Goal: Task Accomplishment & Management: Use online tool/utility

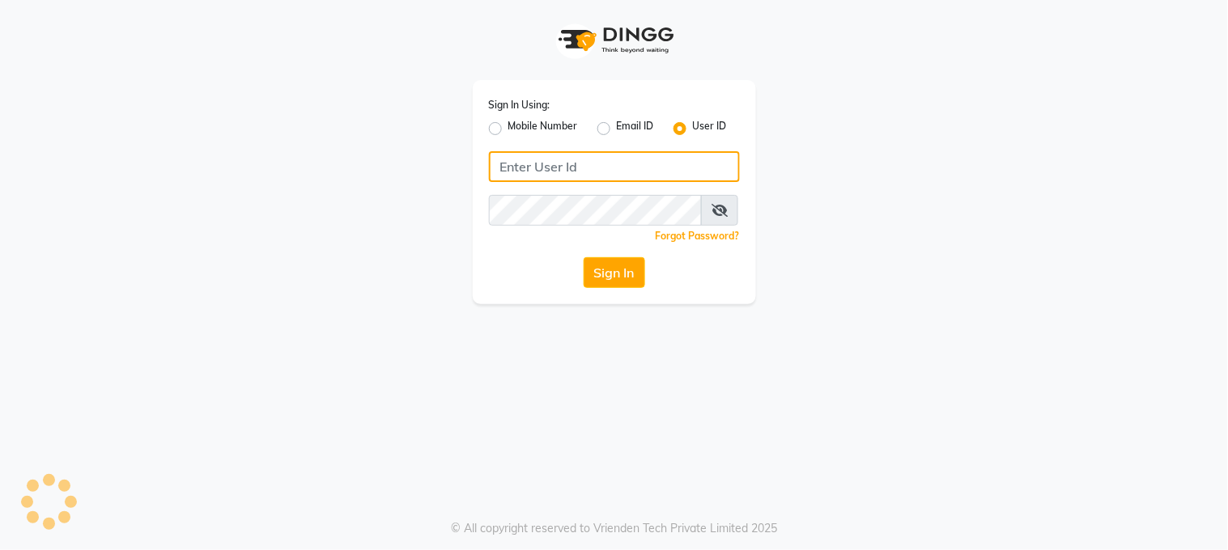
click at [502, 165] on input "Username" at bounding box center [614, 166] width 251 height 31
type input "marias"
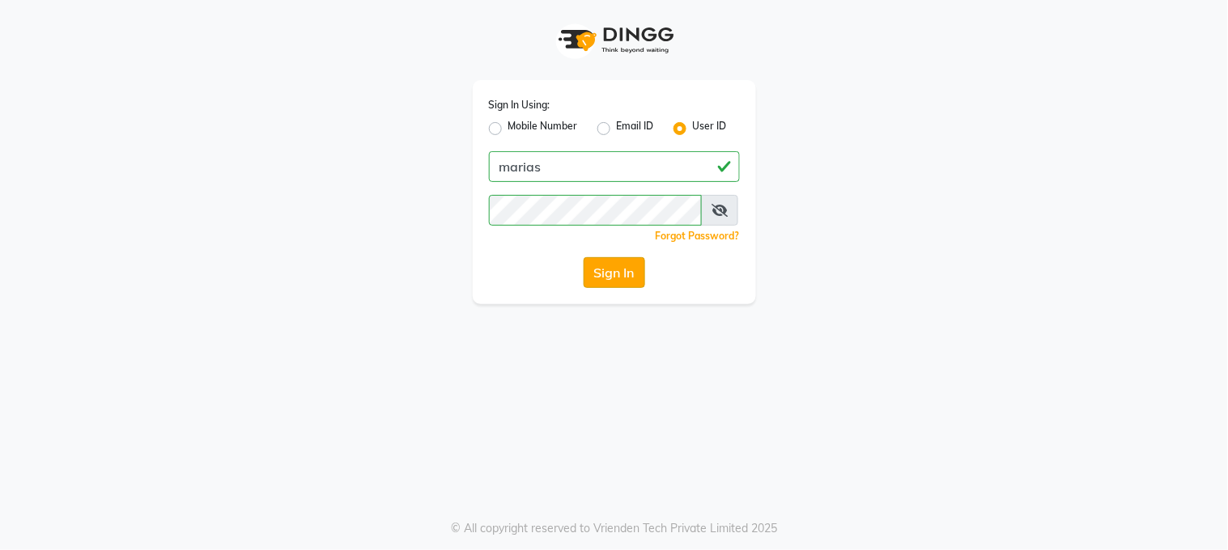
click at [620, 272] on button "Sign In" at bounding box center [615, 272] width 62 height 31
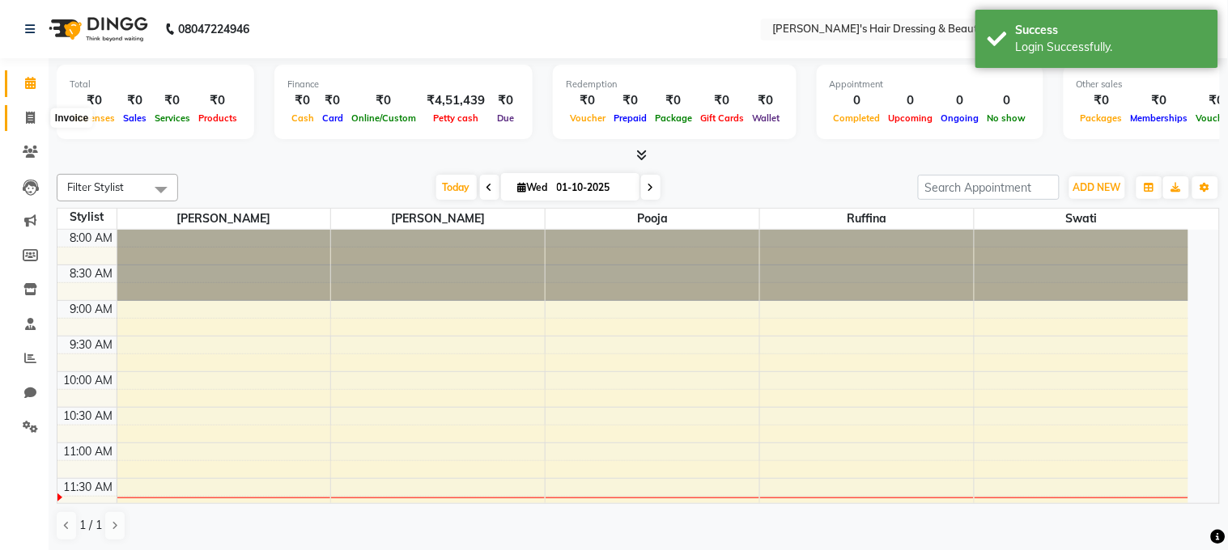
click at [28, 117] on icon at bounding box center [30, 118] width 9 height 12
select select "service"
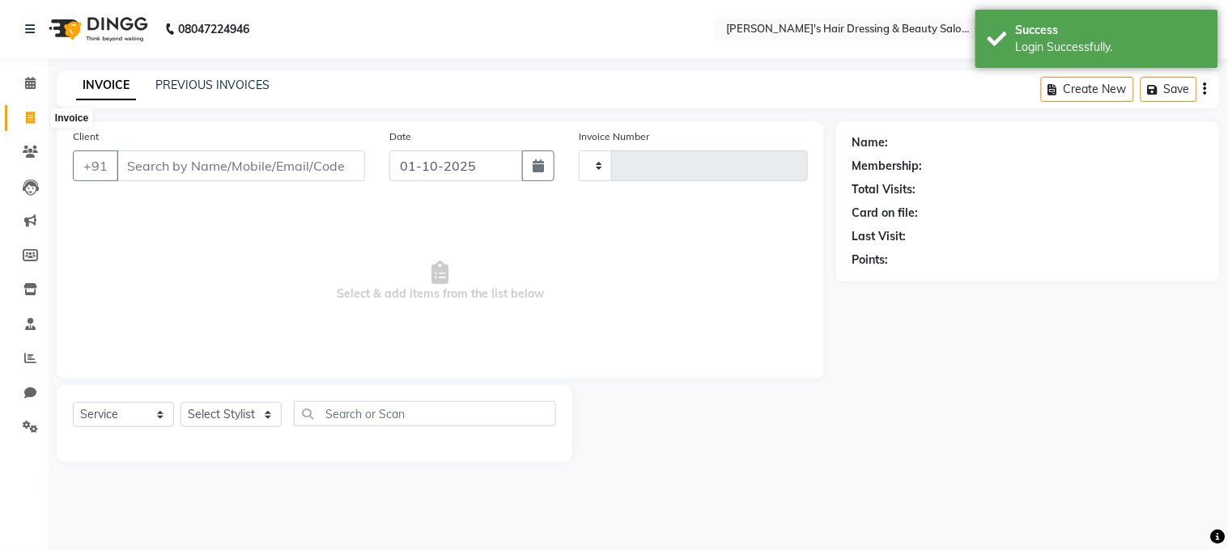
select select "en"
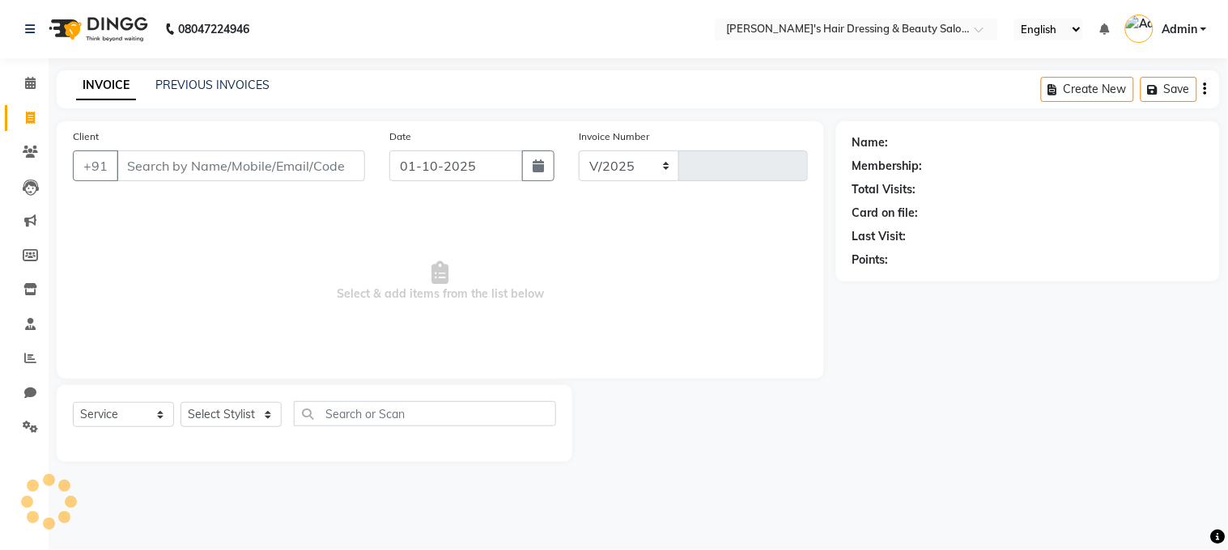
select select "4981"
type input "0246"
